Goal: Task Accomplishment & Management: Manage account settings

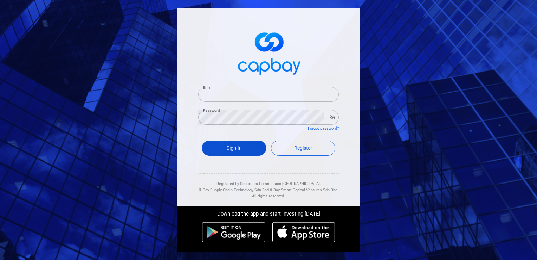
type input "[EMAIL_ADDRESS][DOMAIN_NAME]"
click at [244, 146] on button "Sign In" at bounding box center [234, 147] width 65 height 15
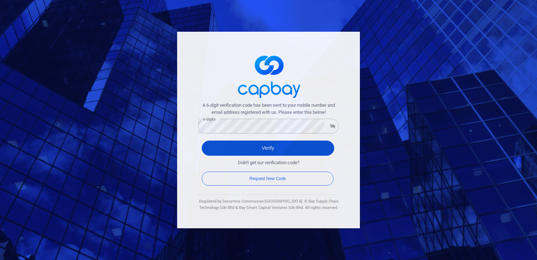
click at [250, 151] on button "Verify" at bounding box center [268, 147] width 133 height 15
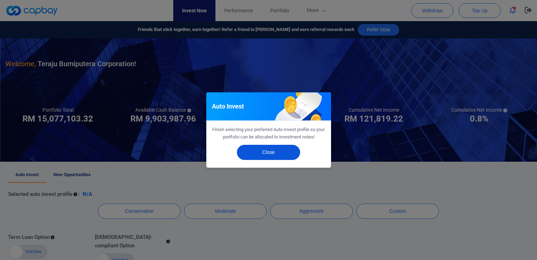
click at [250, 153] on button "Close" at bounding box center [268, 152] width 63 height 15
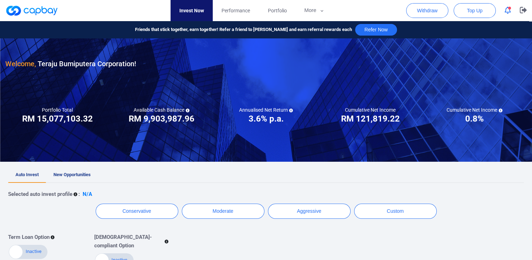
click at [250, 9] on nav "Invest Now Performance Portfolio More Transaction My Statements My Profile FAQs…" at bounding box center [252, 10] width 522 height 21
click at [250, 10] on span "Portfolio" at bounding box center [277, 11] width 19 height 8
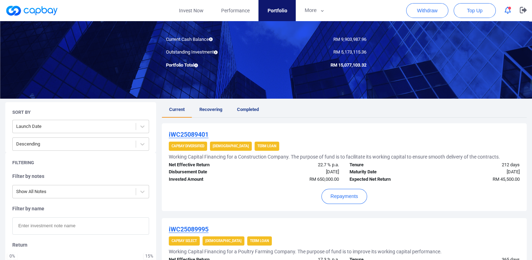
scroll to position [63, 0]
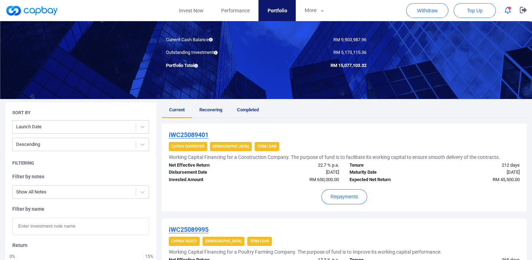
click at [193, 133] on u "iWC25089401" at bounding box center [189, 134] width 40 height 7
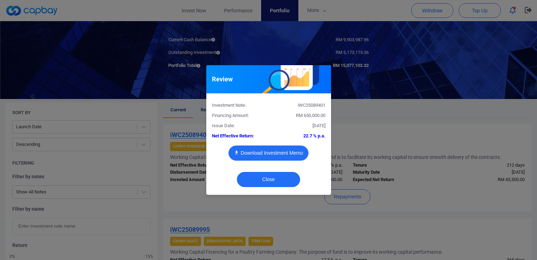
click at [250, 151] on button "Download Investment Memo" at bounding box center [269, 152] width 80 height 15
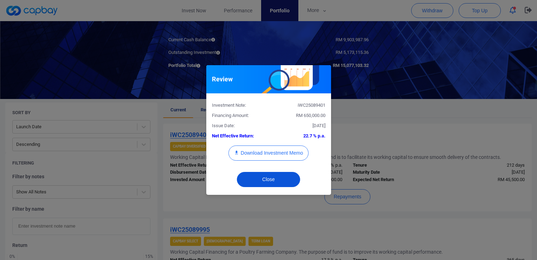
click at [250, 178] on button "Close" at bounding box center [268, 179] width 63 height 15
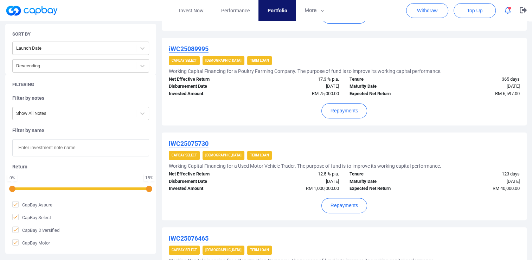
scroll to position [243, 0]
click at [196, 139] on u "iWC25075730" at bounding box center [189, 142] width 40 height 7
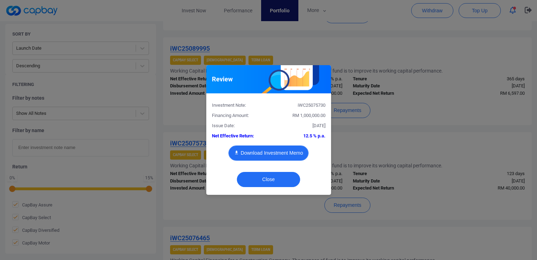
click at [250, 150] on button "Download Investment Memo" at bounding box center [269, 152] width 80 height 15
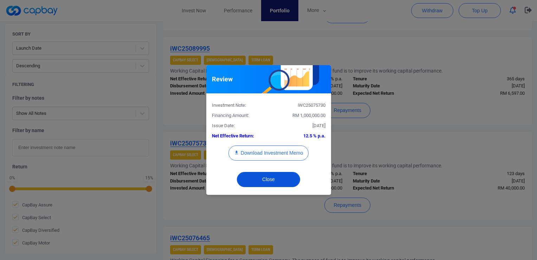
click at [250, 182] on button "Close" at bounding box center [268, 179] width 63 height 15
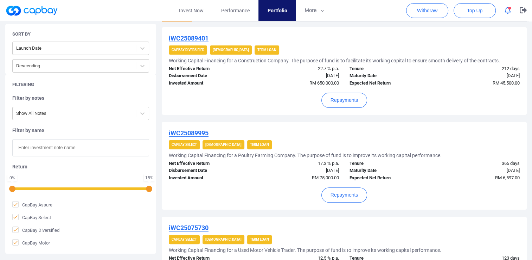
scroll to position [151, 0]
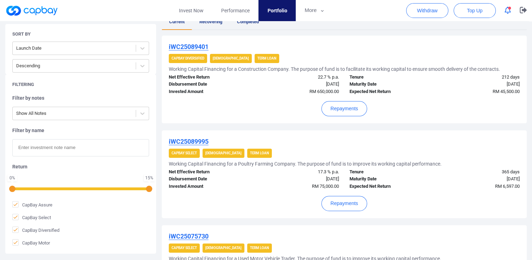
click at [250, 162] on h5 "Working Capital Financing for a Poultry Farming Company. The purpose of fund is…" at bounding box center [305, 163] width 273 height 6
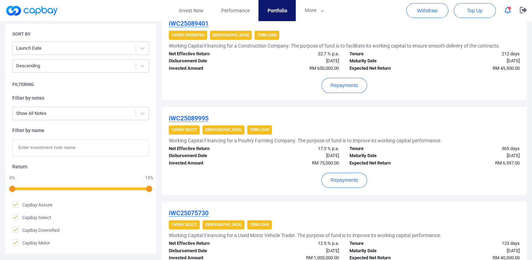
scroll to position [174, 0]
